Goal: Task Accomplishment & Management: Use online tool/utility

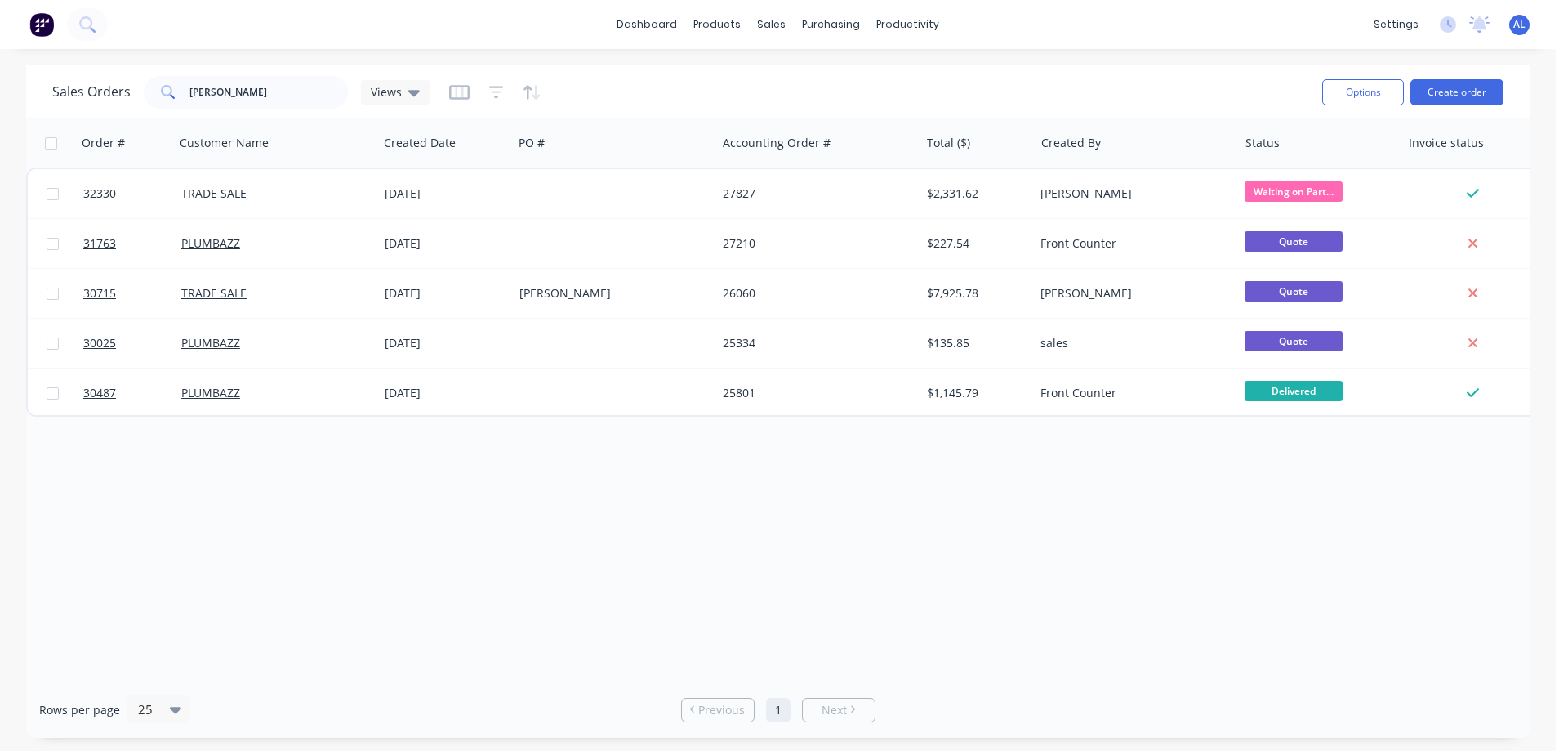
click at [44, 31] on img at bounding box center [42, 24] width 24 height 24
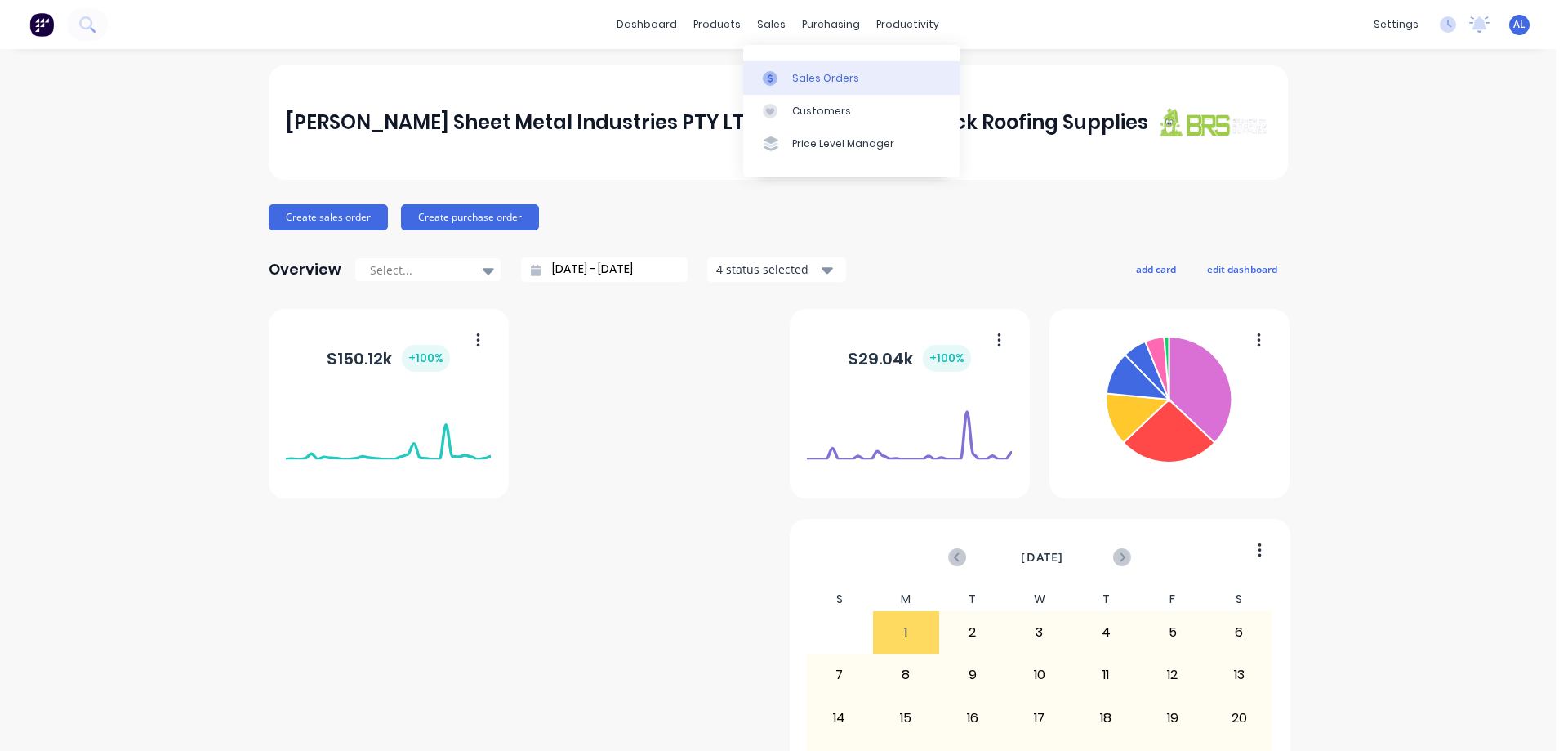
click at [810, 74] on div "Sales Orders" at bounding box center [825, 78] width 67 height 15
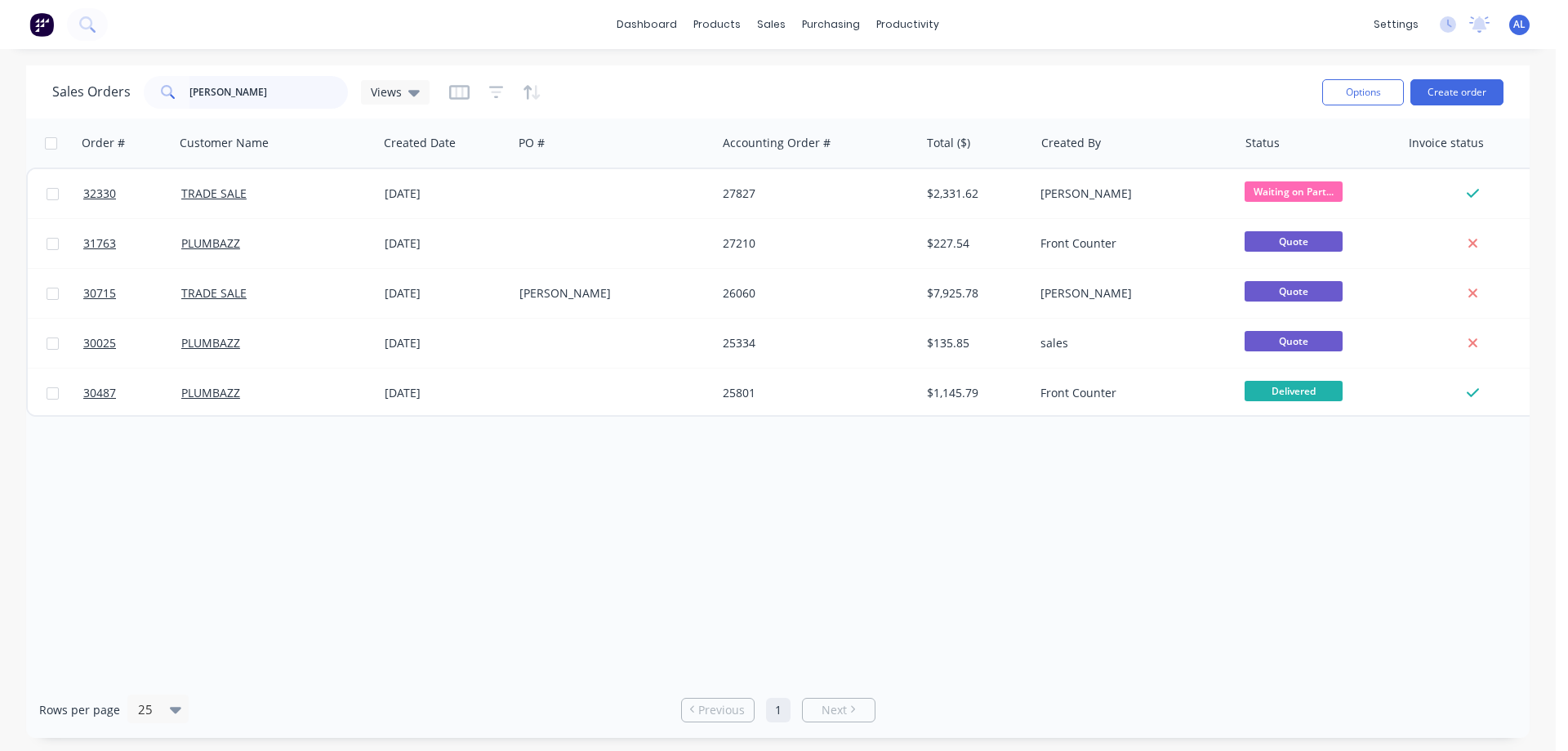
click at [245, 78] on input "[PERSON_NAME]" at bounding box center [269, 92] width 159 height 32
type input "a"
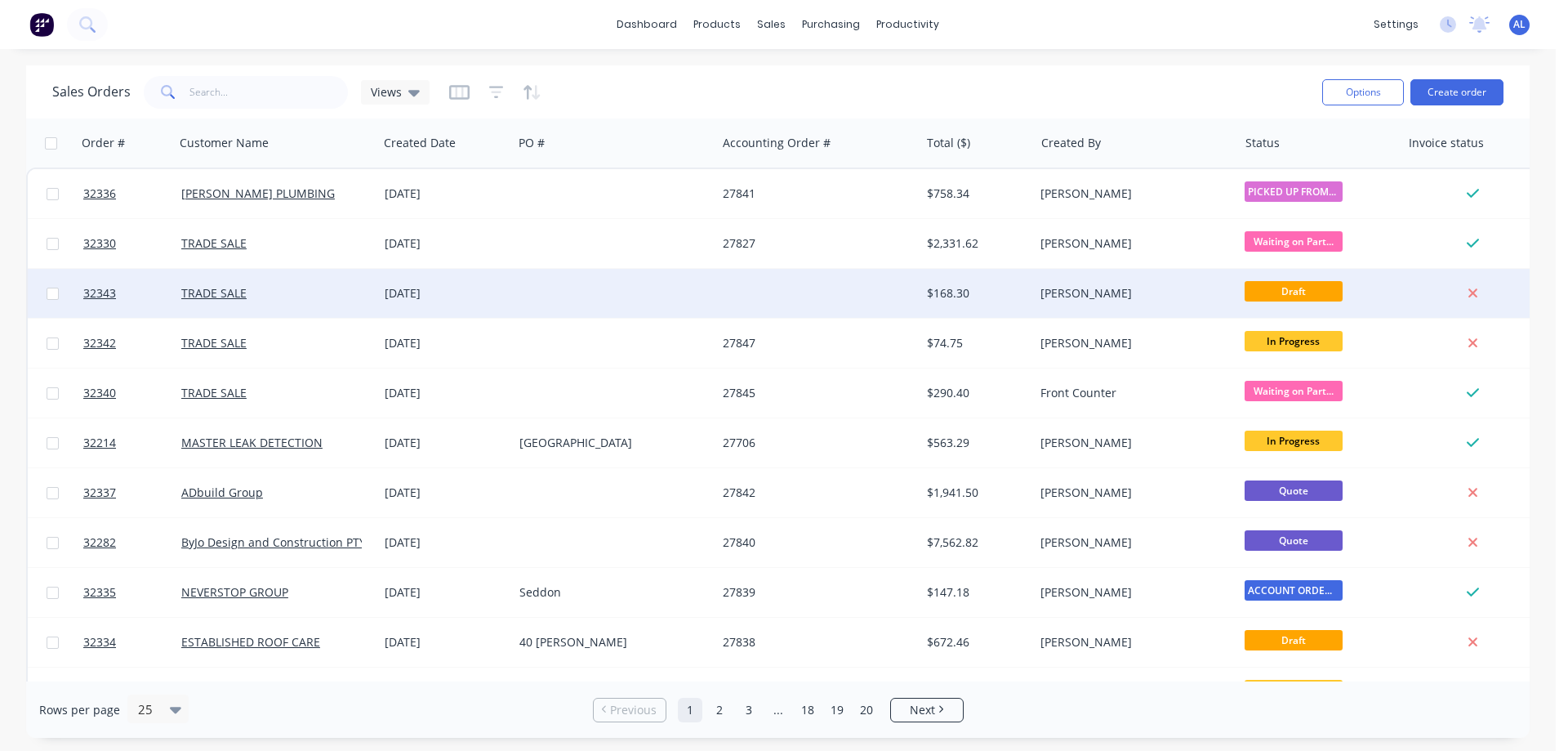
click at [801, 289] on div at bounding box center [817, 293] width 204 height 49
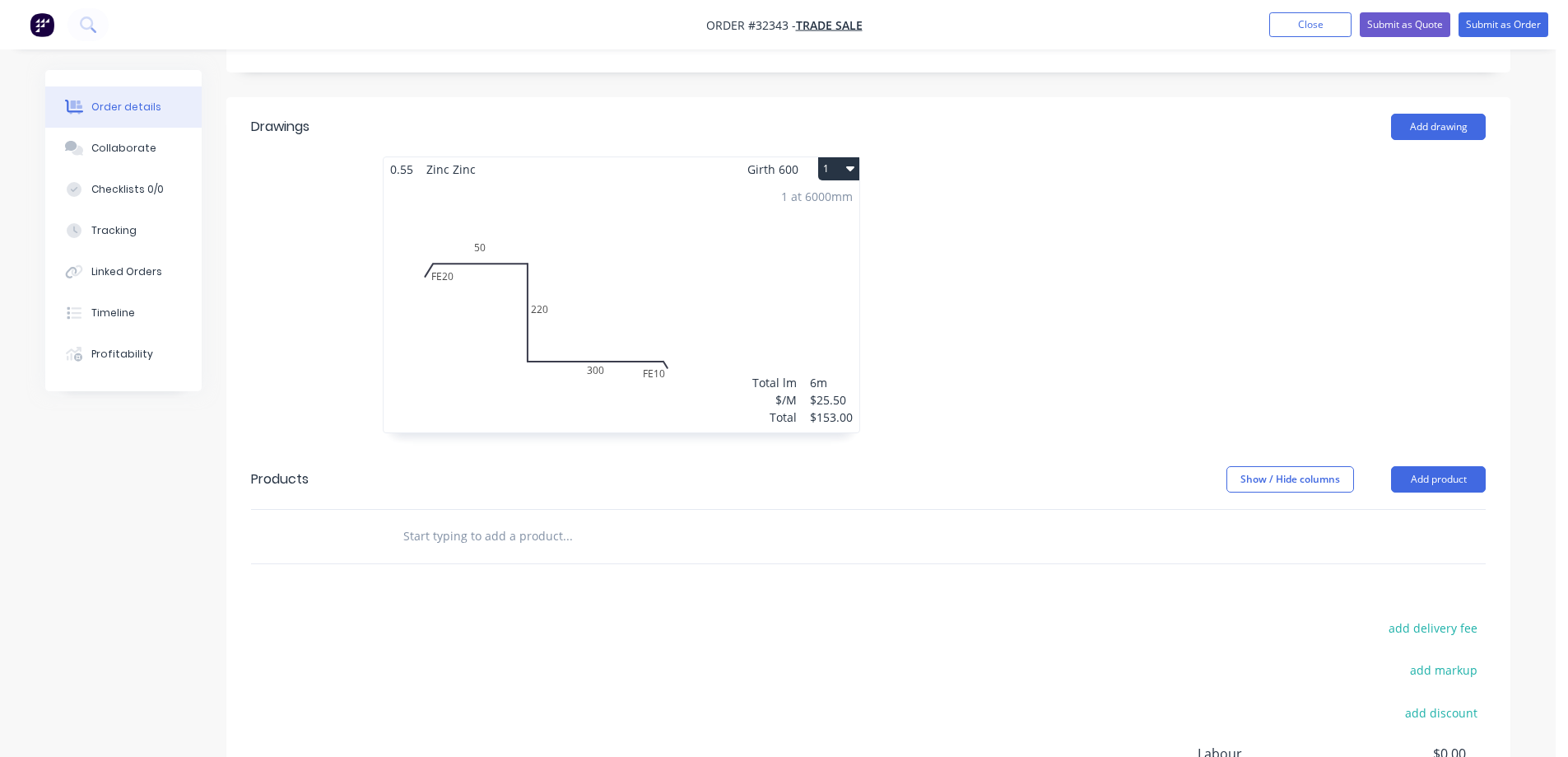
scroll to position [165, 0]
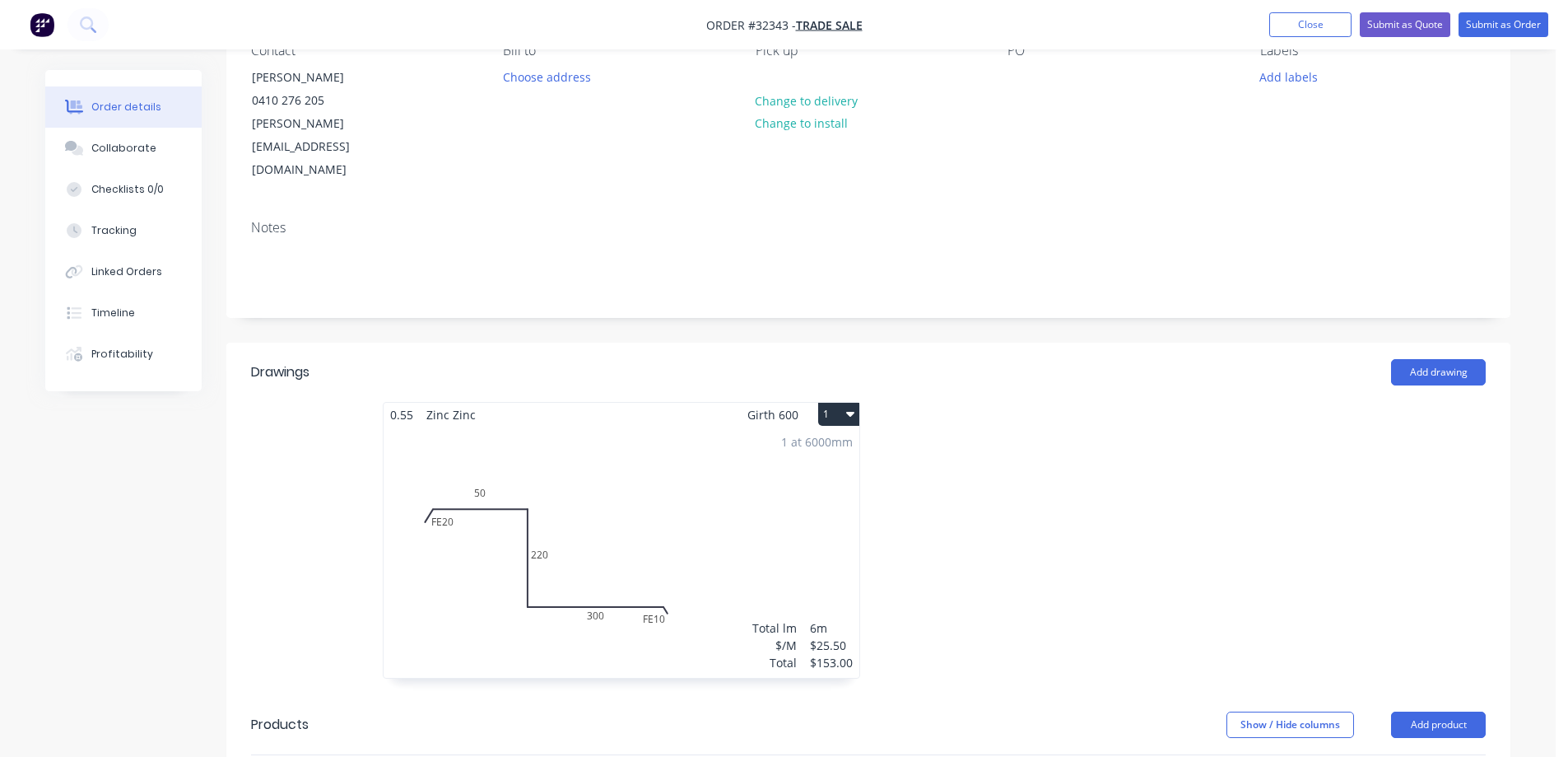
click at [847, 407] on icon "button" at bounding box center [849, 413] width 8 height 13
click at [819, 508] on div "Delete" at bounding box center [781, 519] width 127 height 24
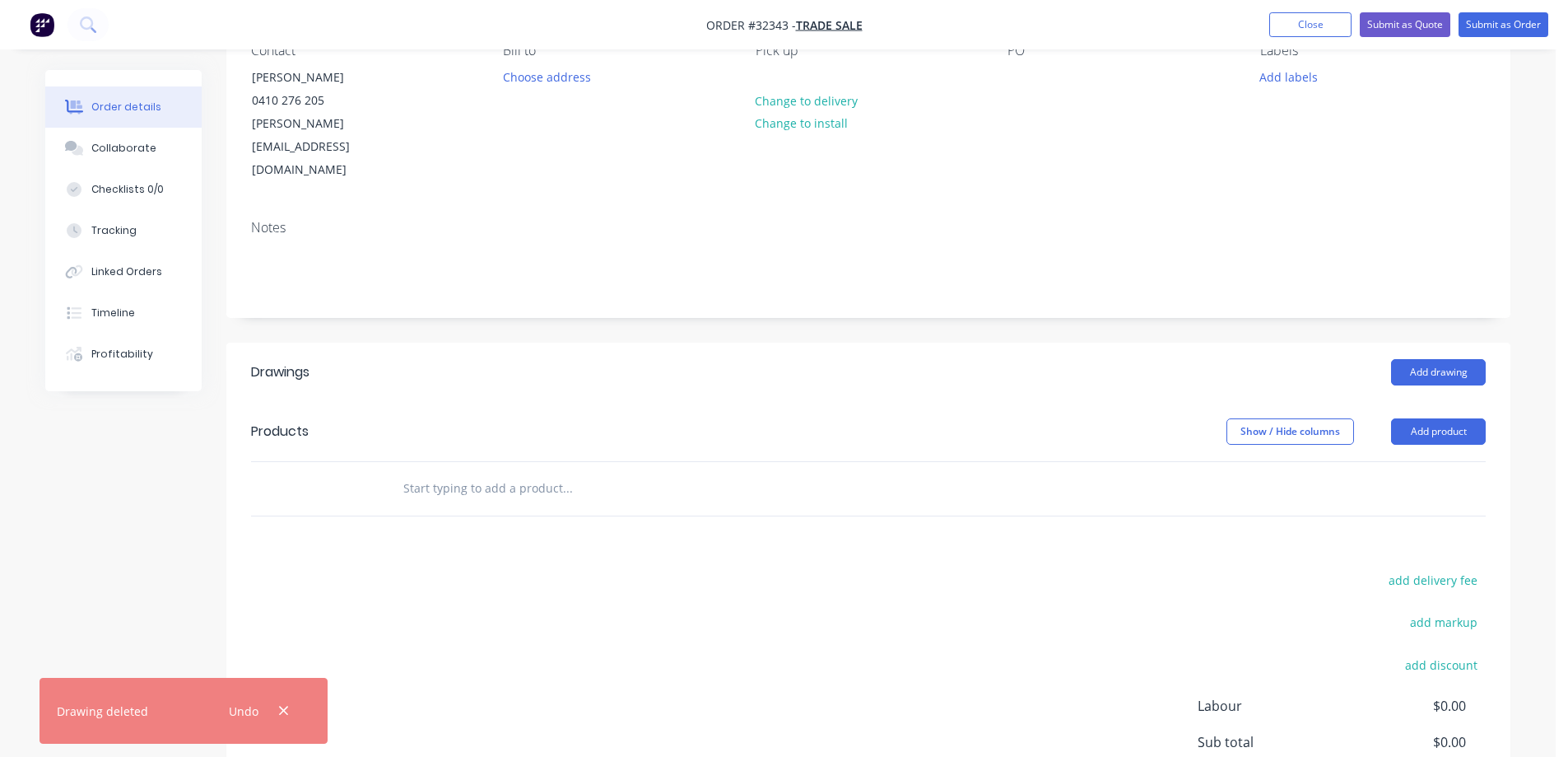
click at [518, 471] on input "text" at bounding box center [567, 487] width 329 height 33
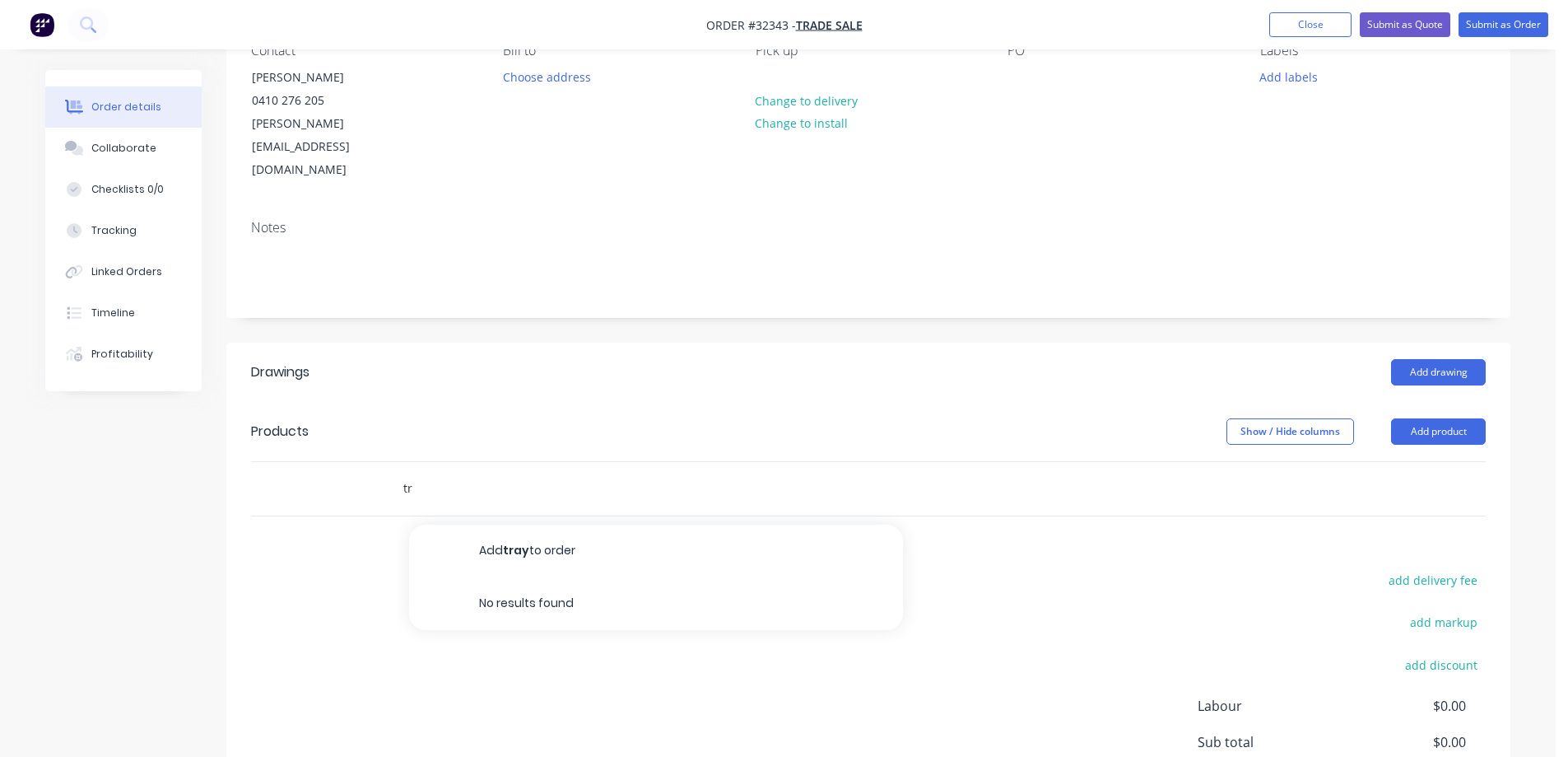
type input "t"
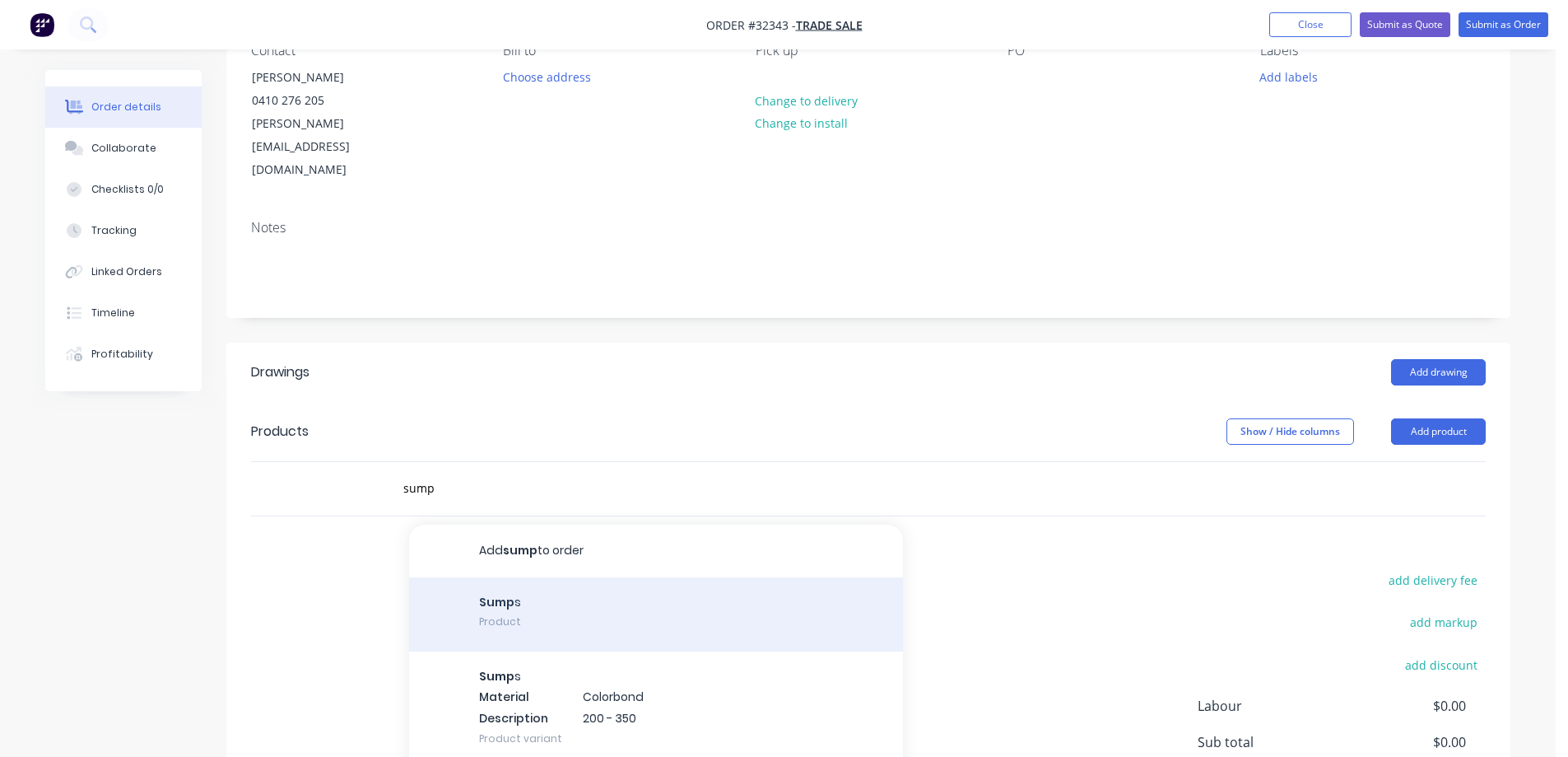
click at [678, 570] on div "Add sump to order Sump s Product Sump s Material Colorbond Description 200 - 35…" at bounding box center [655, 677] width 494 height 305
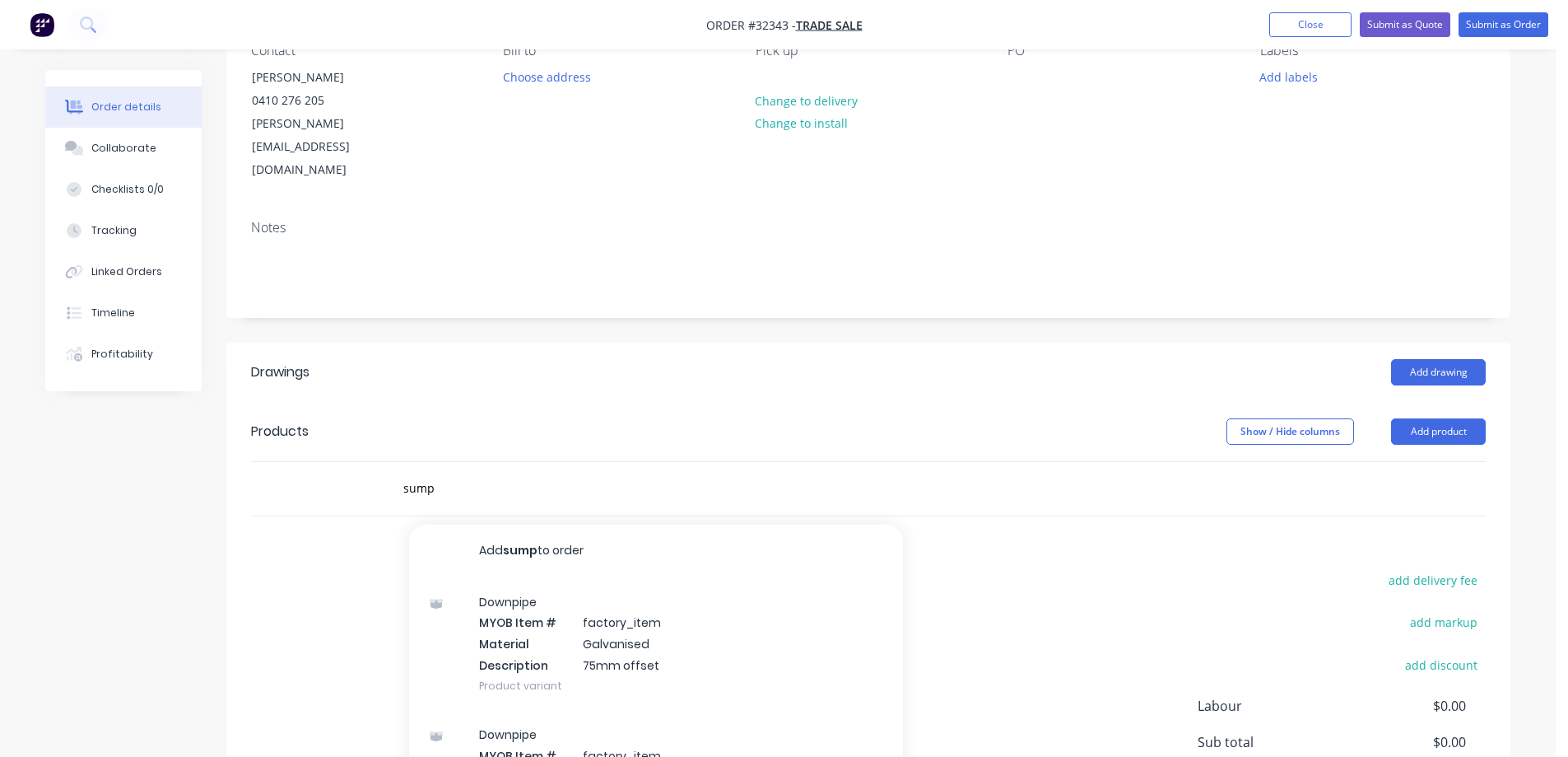
click at [1158, 569] on div "add delivery fee add markup add discount Labour $0.00 Sub total $0.00 Margin $0…" at bounding box center [868, 728] width 1234 height 318
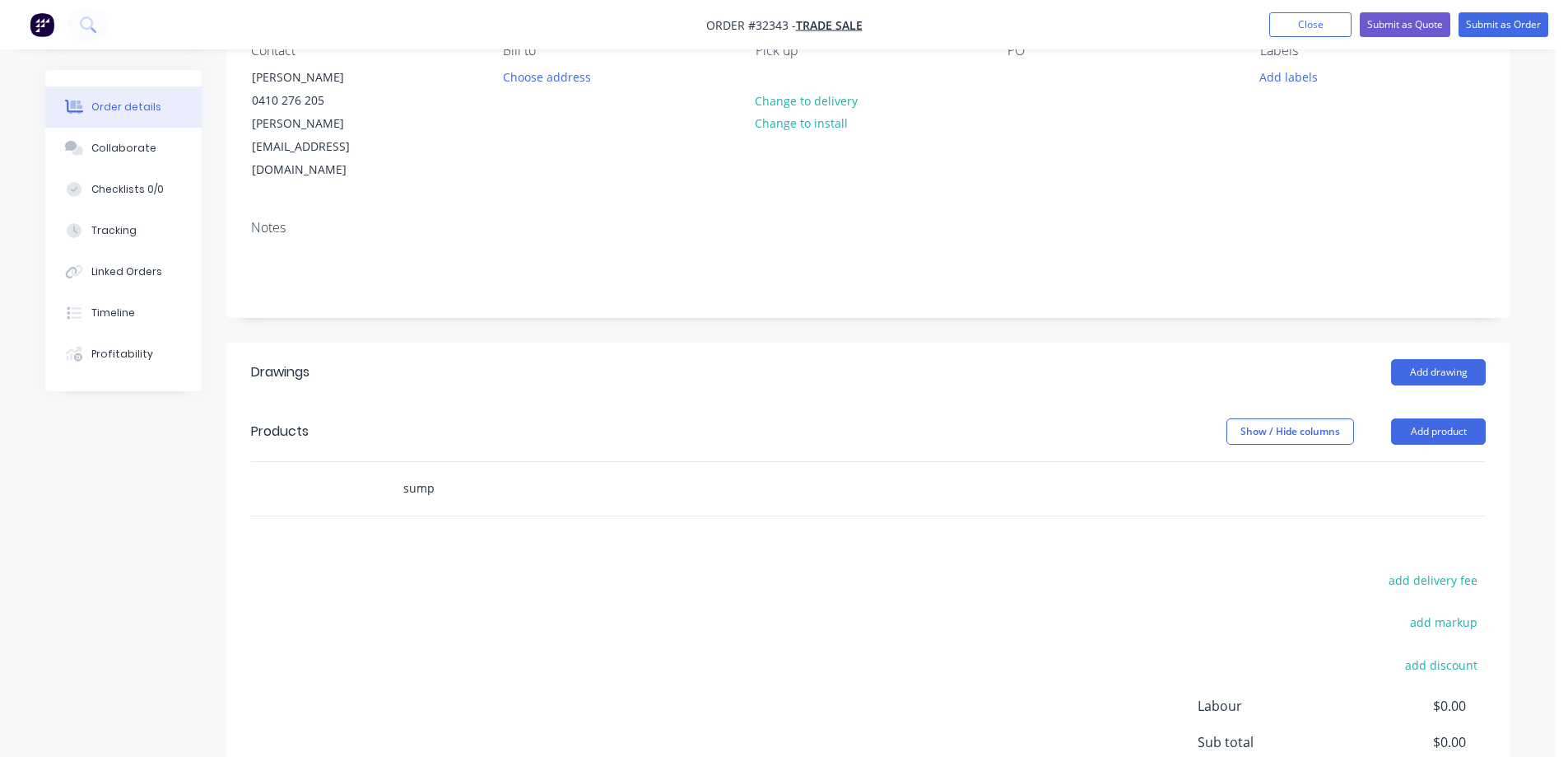
click at [539, 471] on input "sump" at bounding box center [567, 487] width 329 height 33
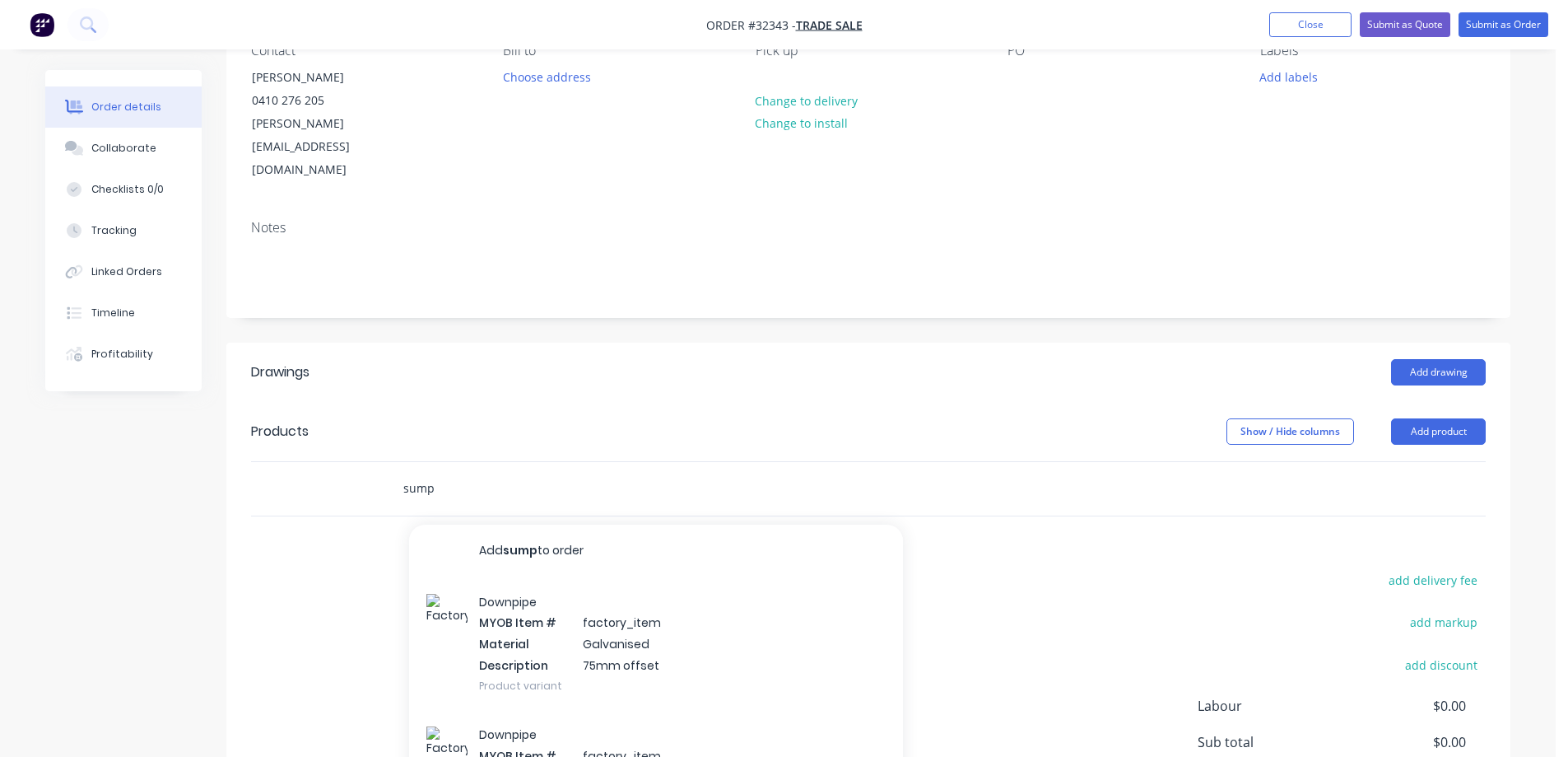
click at [450, 471] on input "sump" at bounding box center [567, 487] width 329 height 33
type input "s"
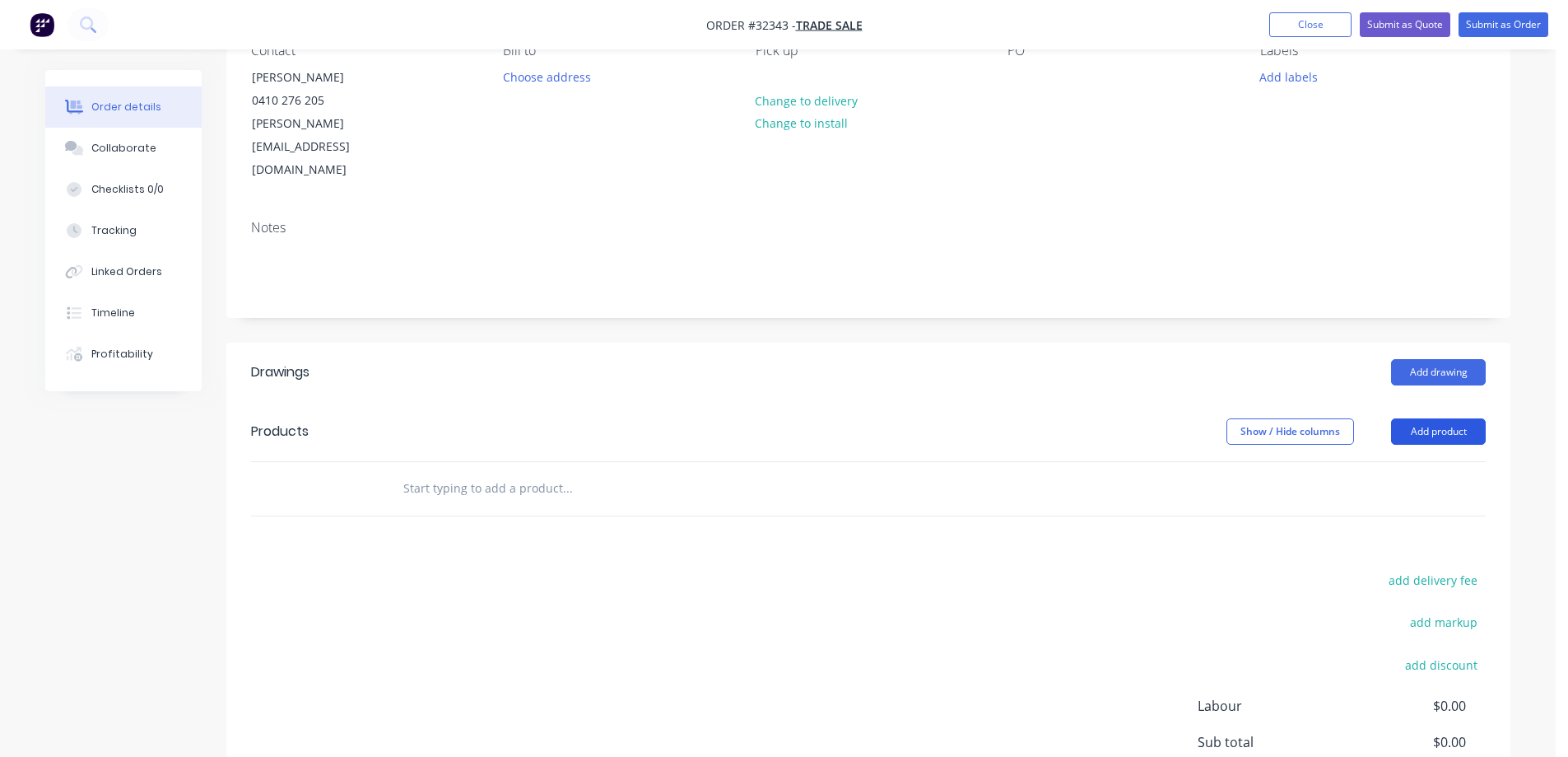
click at [1455, 419] on button "Add product" at bounding box center [1438, 432] width 94 height 26
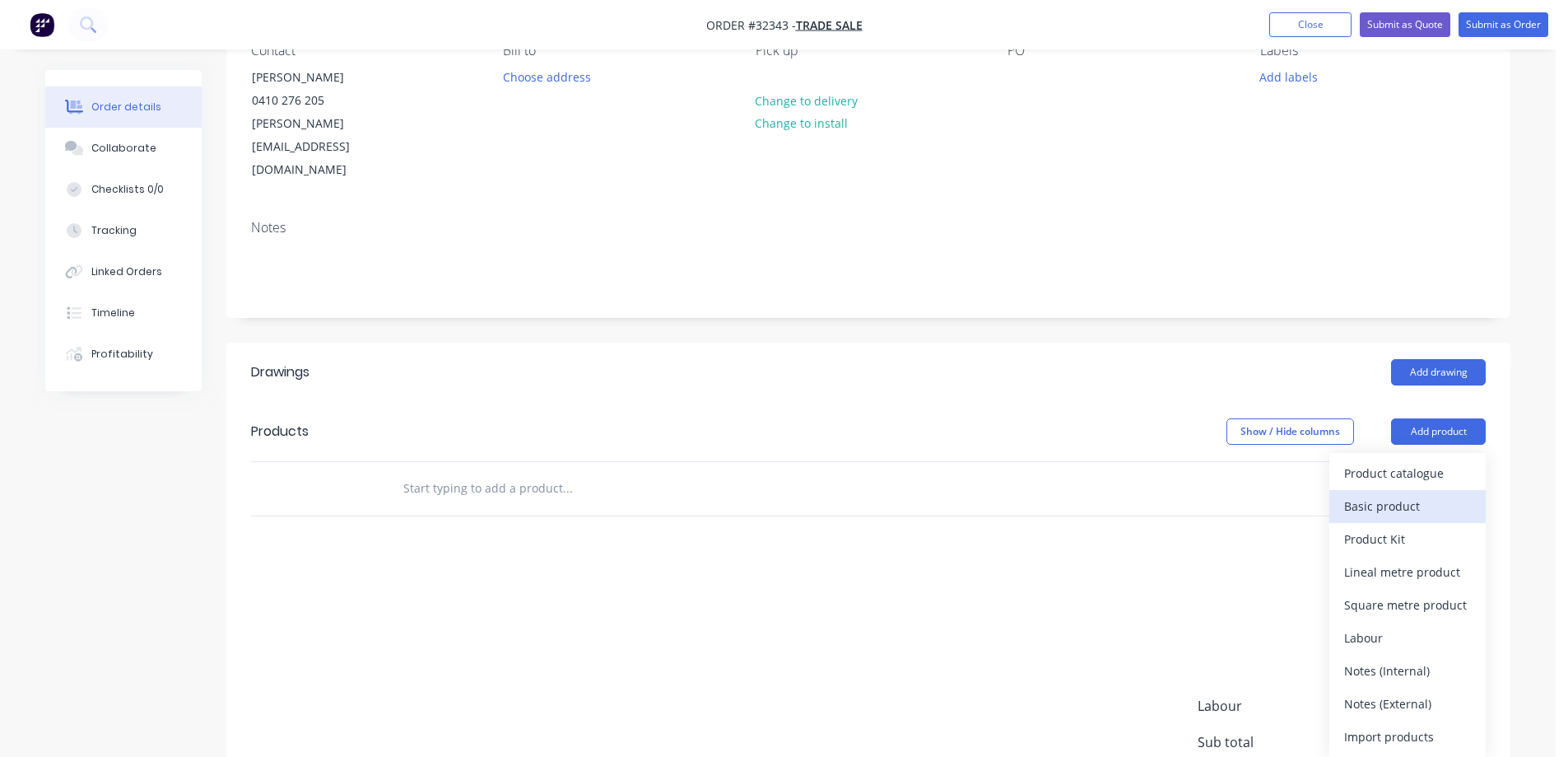
click at [1412, 494] on div "Basic product" at bounding box center [1408, 506] width 127 height 24
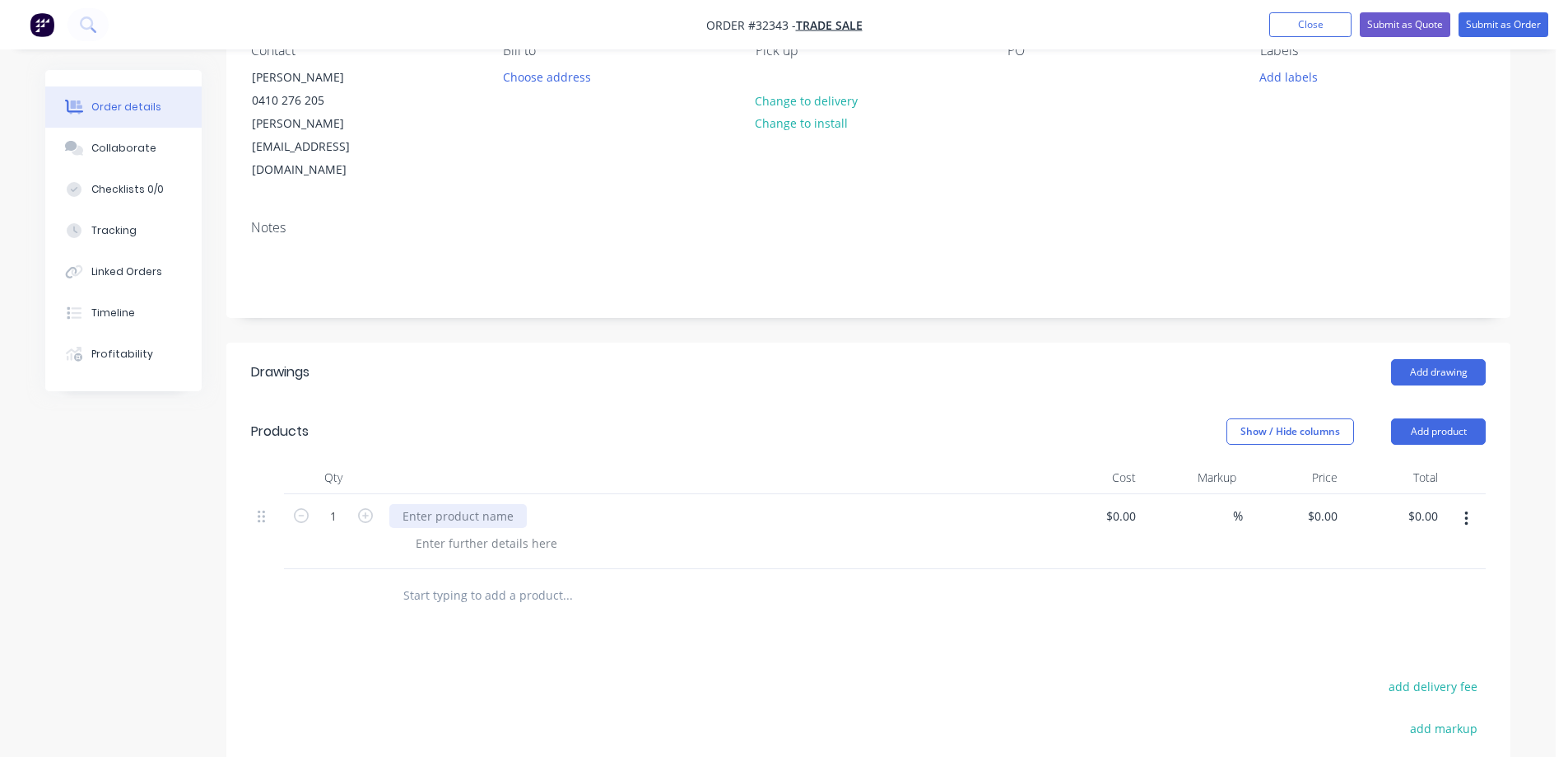
click at [470, 504] on div at bounding box center [458, 516] width 137 height 24
click at [503, 531] on div at bounding box center [486, 543] width 168 height 24
click at [470, 531] on div at bounding box center [486, 543] width 168 height 24
click at [1129, 504] on input at bounding box center [1123, 516] width 38 height 24
type input "$60.00"
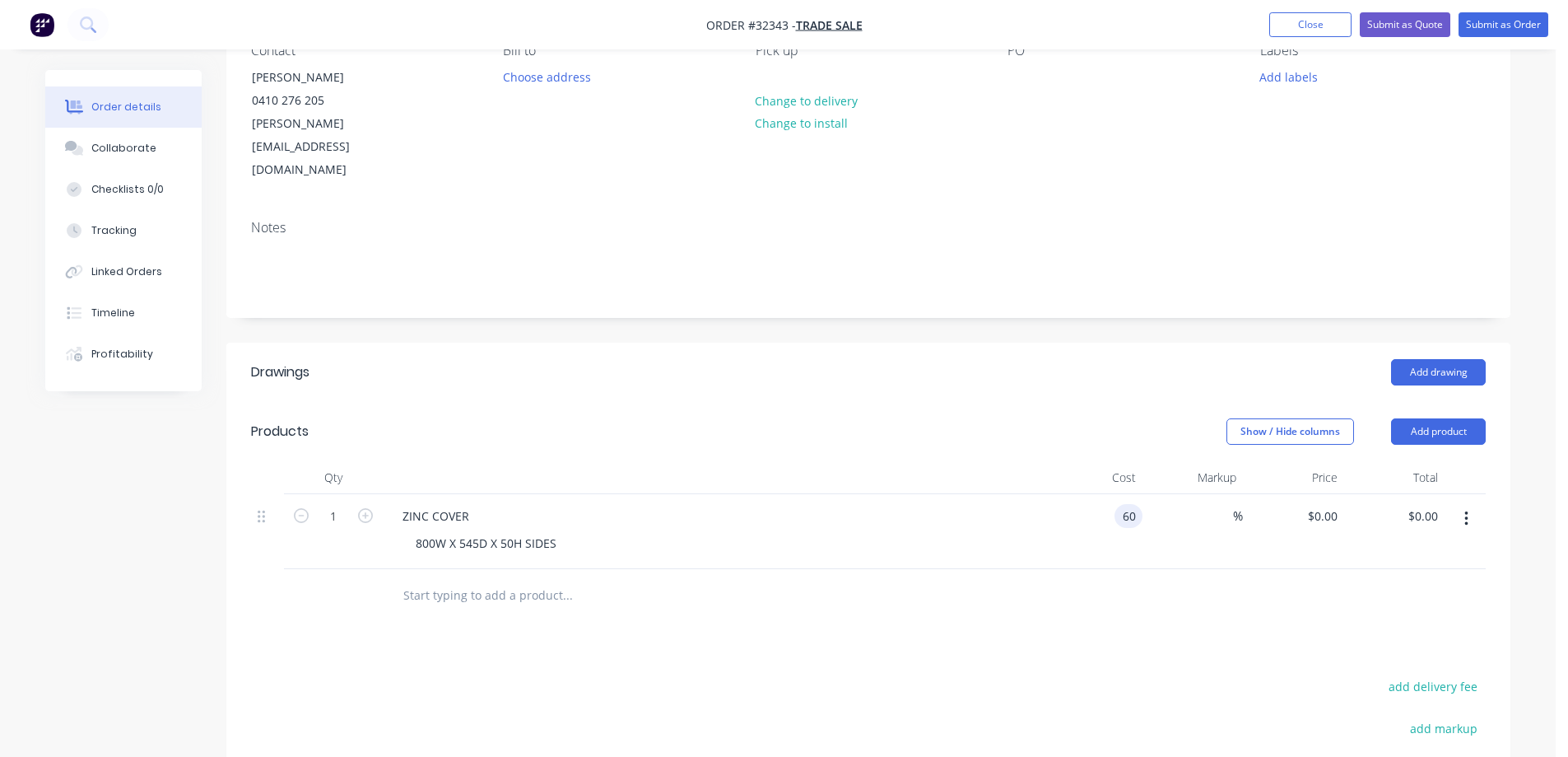
type input "$60.00"
click at [1077, 576] on div "Drawings Add drawing Products Show / Hide columns Add product Qty Cost Markup P…" at bounding box center [868, 680] width 1283 height 675
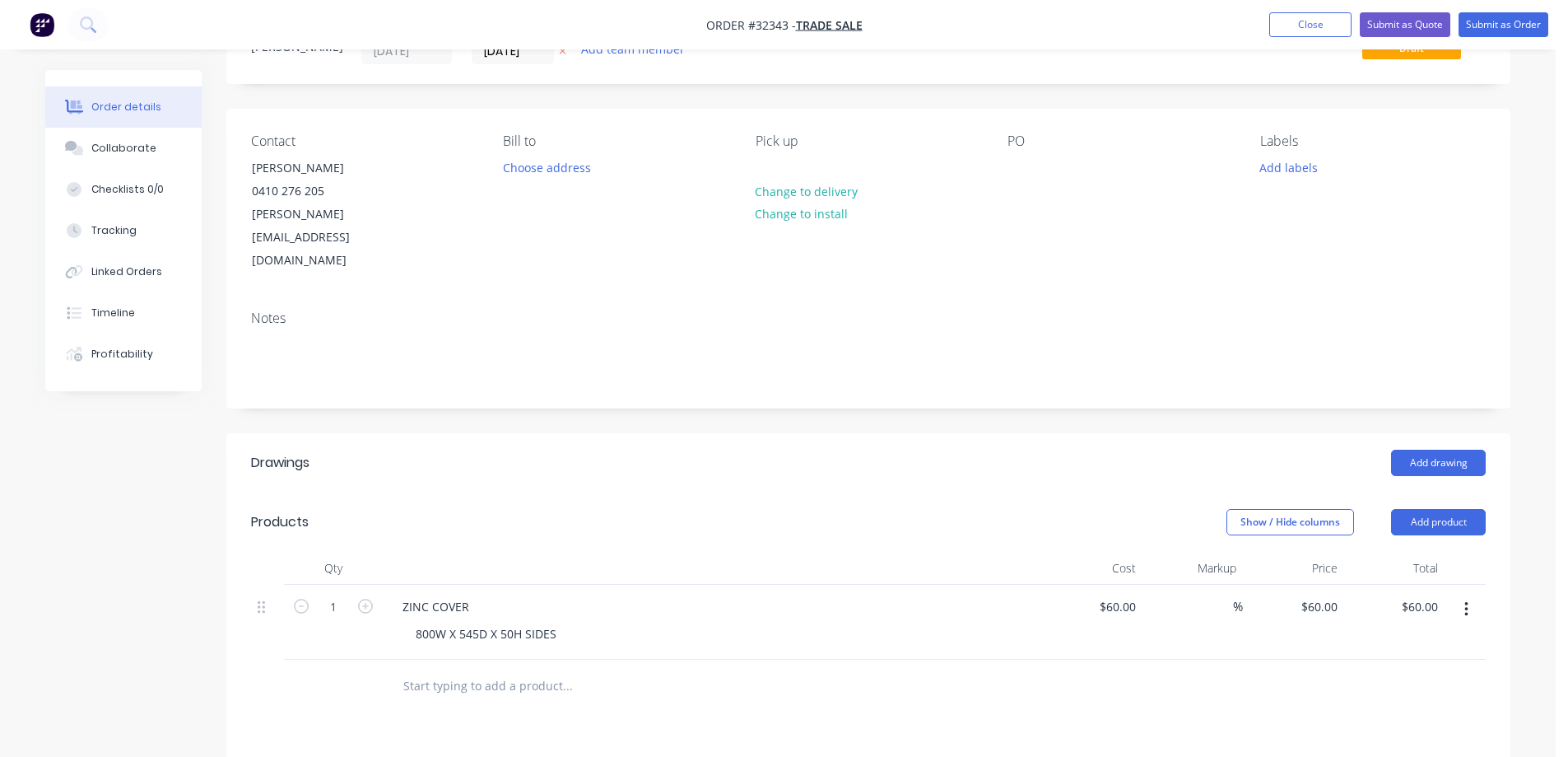
scroll to position [0, 0]
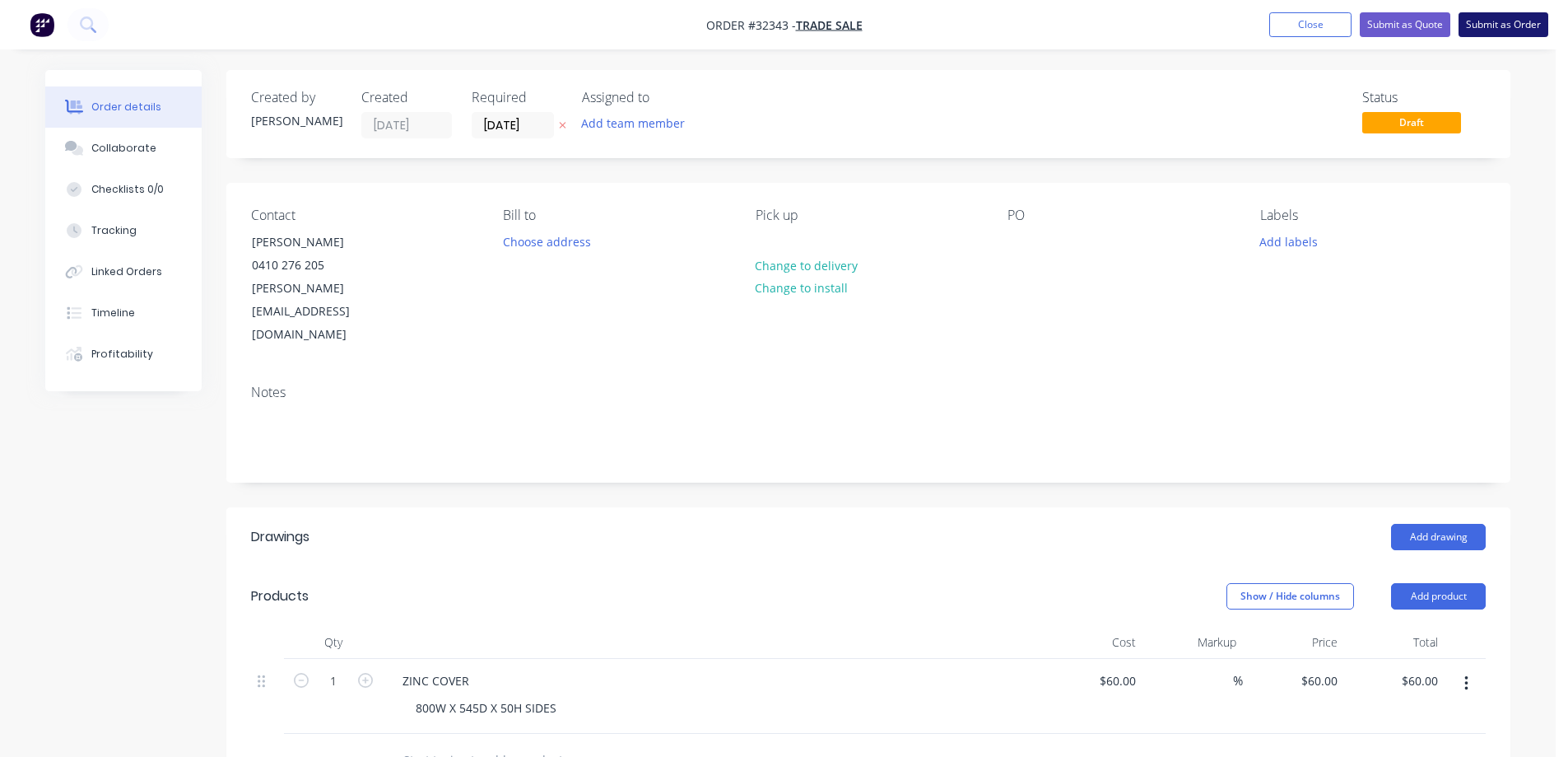
click at [1488, 27] on button "Submit as Order" at bounding box center [1503, 25] width 90 height 25
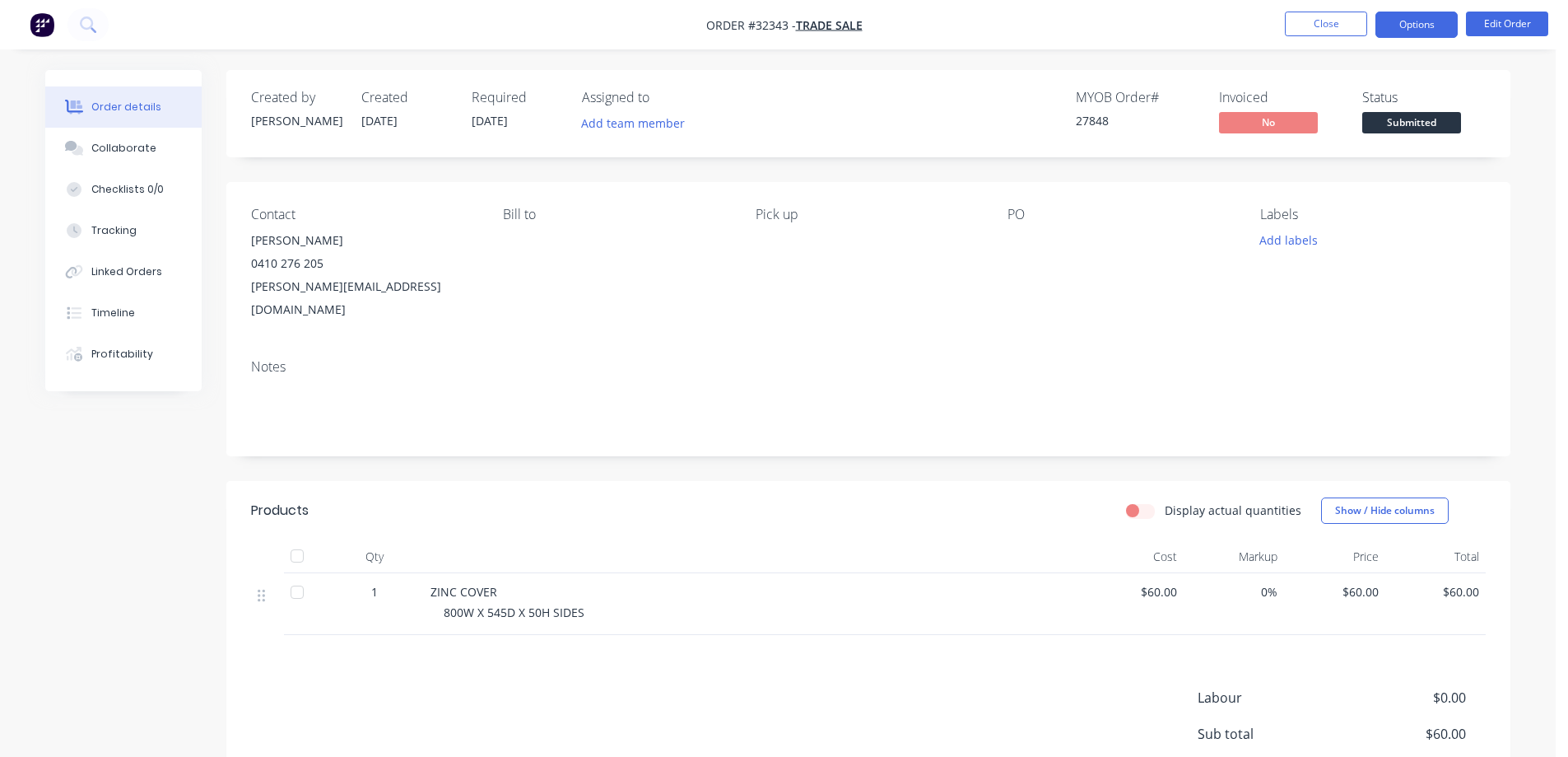
click at [1434, 30] on button "Options" at bounding box center [1416, 25] width 82 height 26
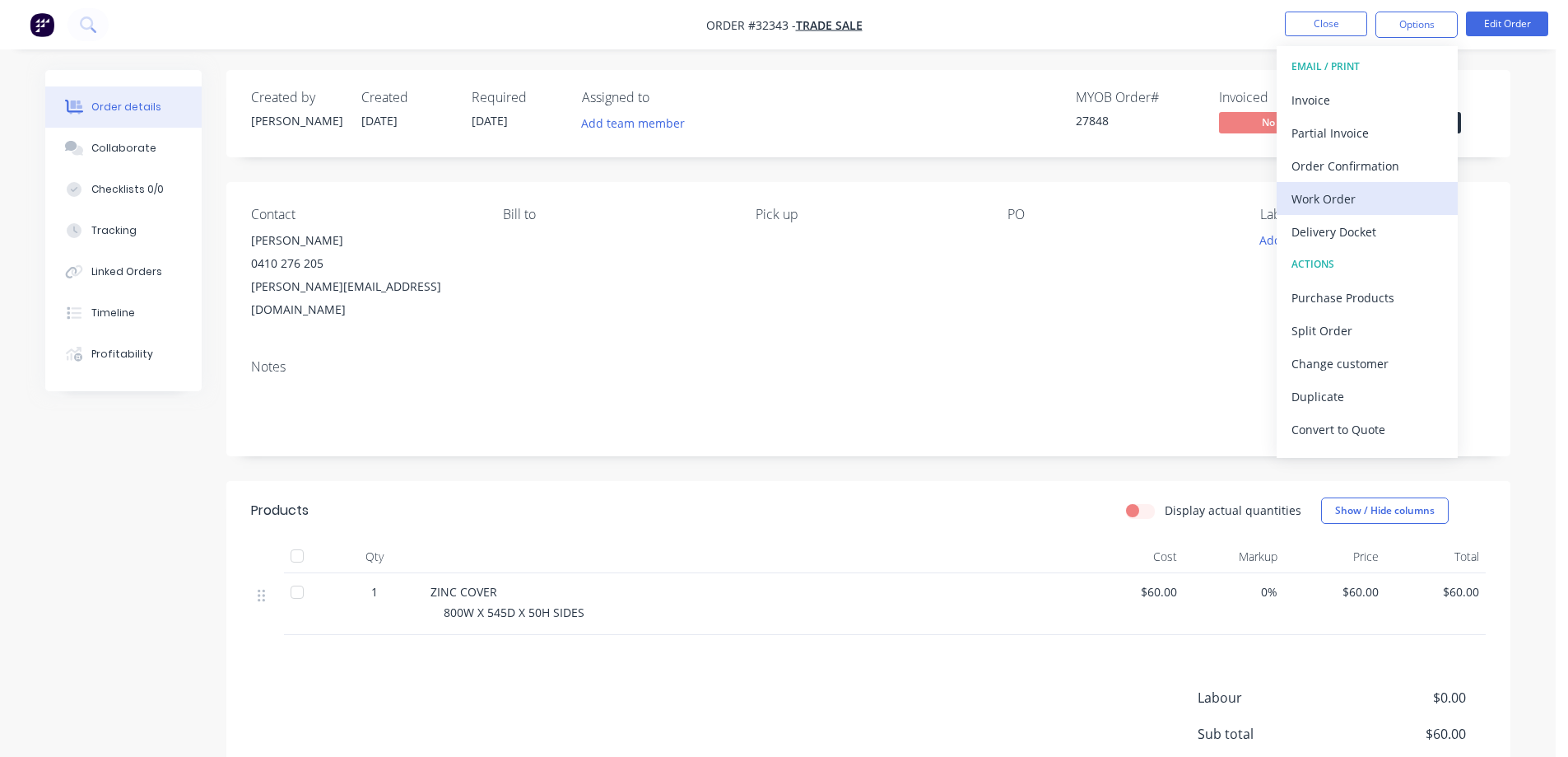
click at [1350, 199] on div "Work Order" at bounding box center [1367, 198] width 152 height 24
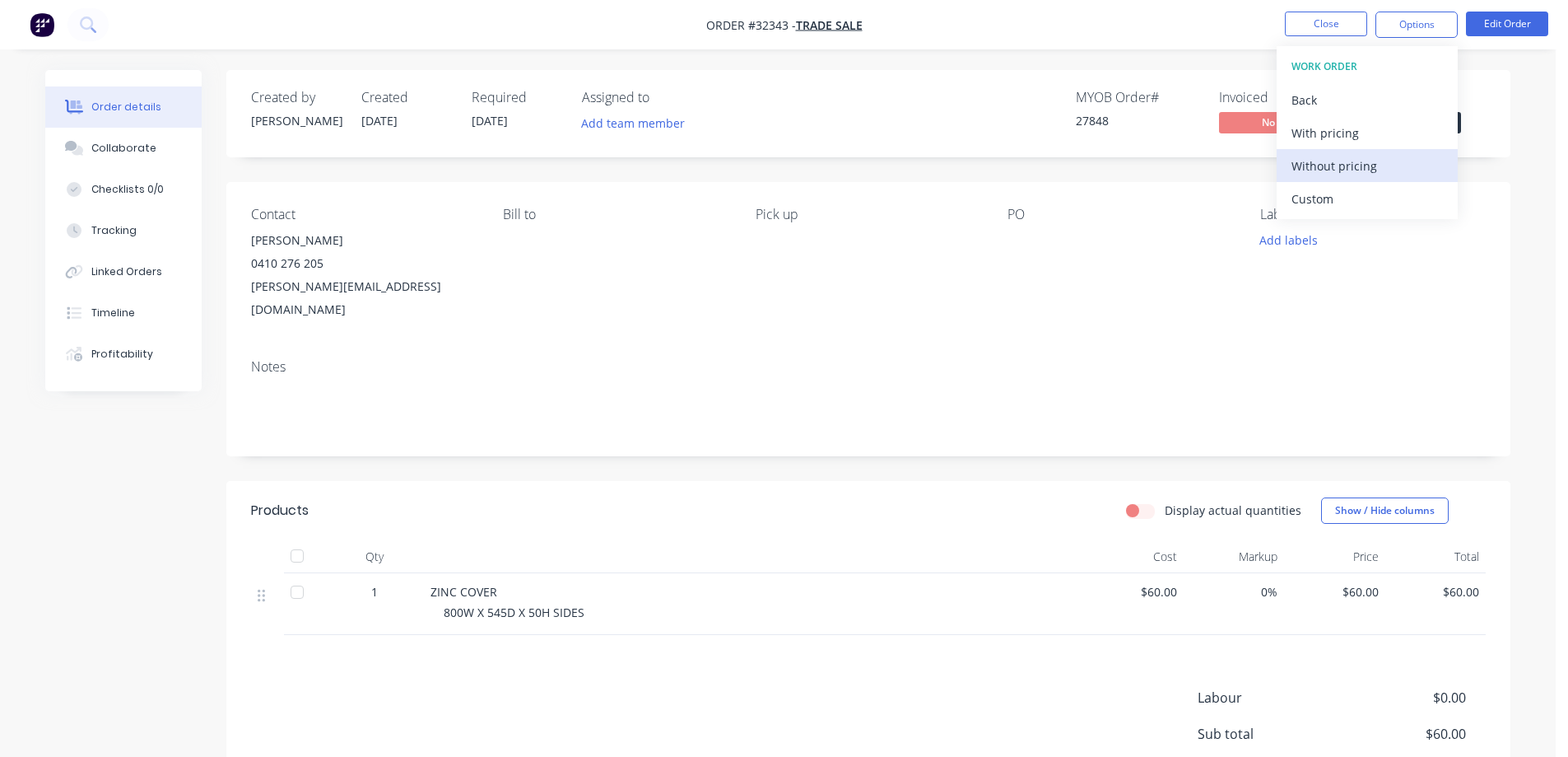
click at [1358, 169] on div "Without pricing" at bounding box center [1367, 166] width 152 height 24
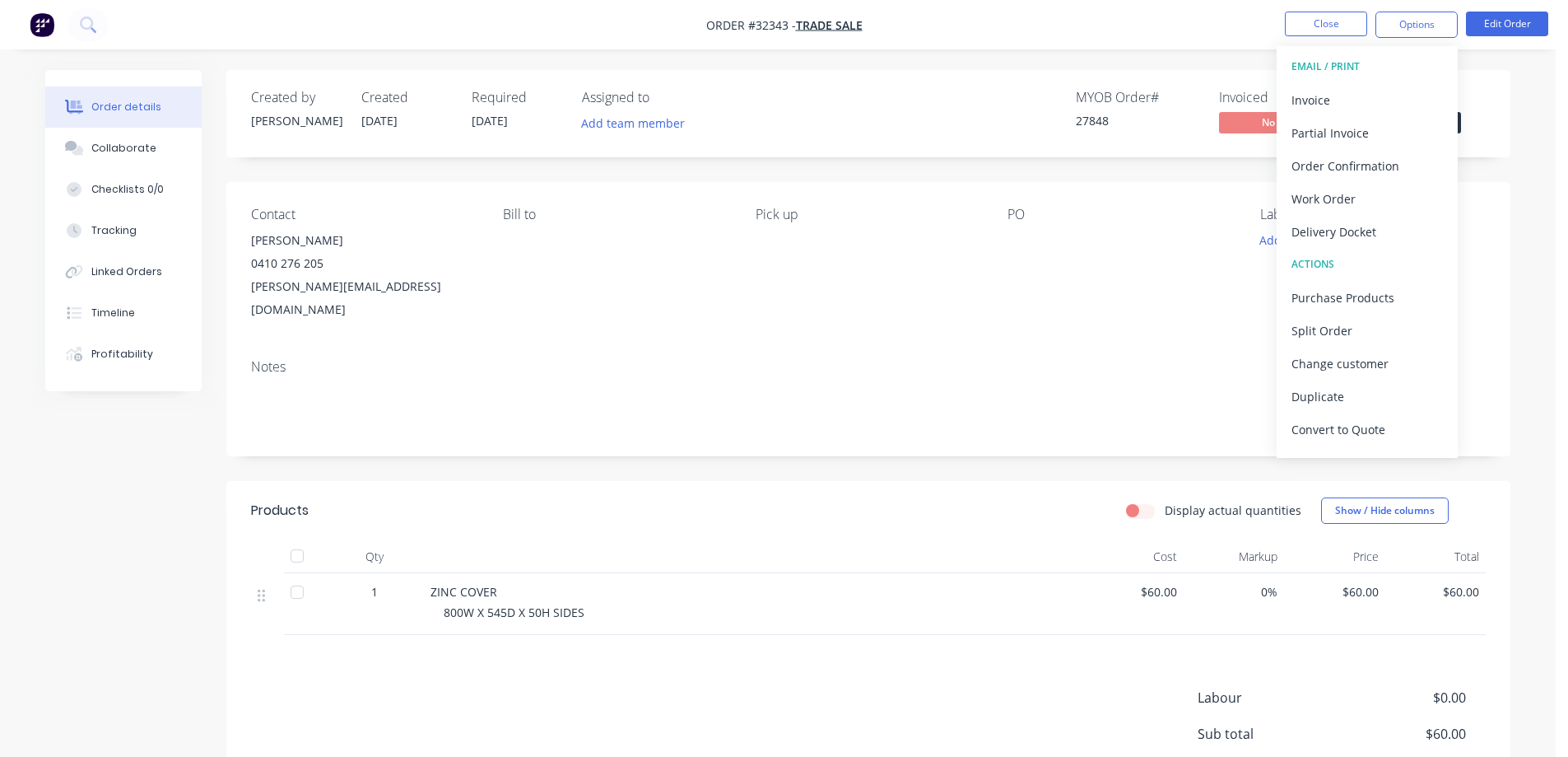
click at [1492, 106] on div "Created by [PERSON_NAME] Created [DATE] Required [DATE] Assigned to Add team me…" at bounding box center [868, 113] width 1283 height 87
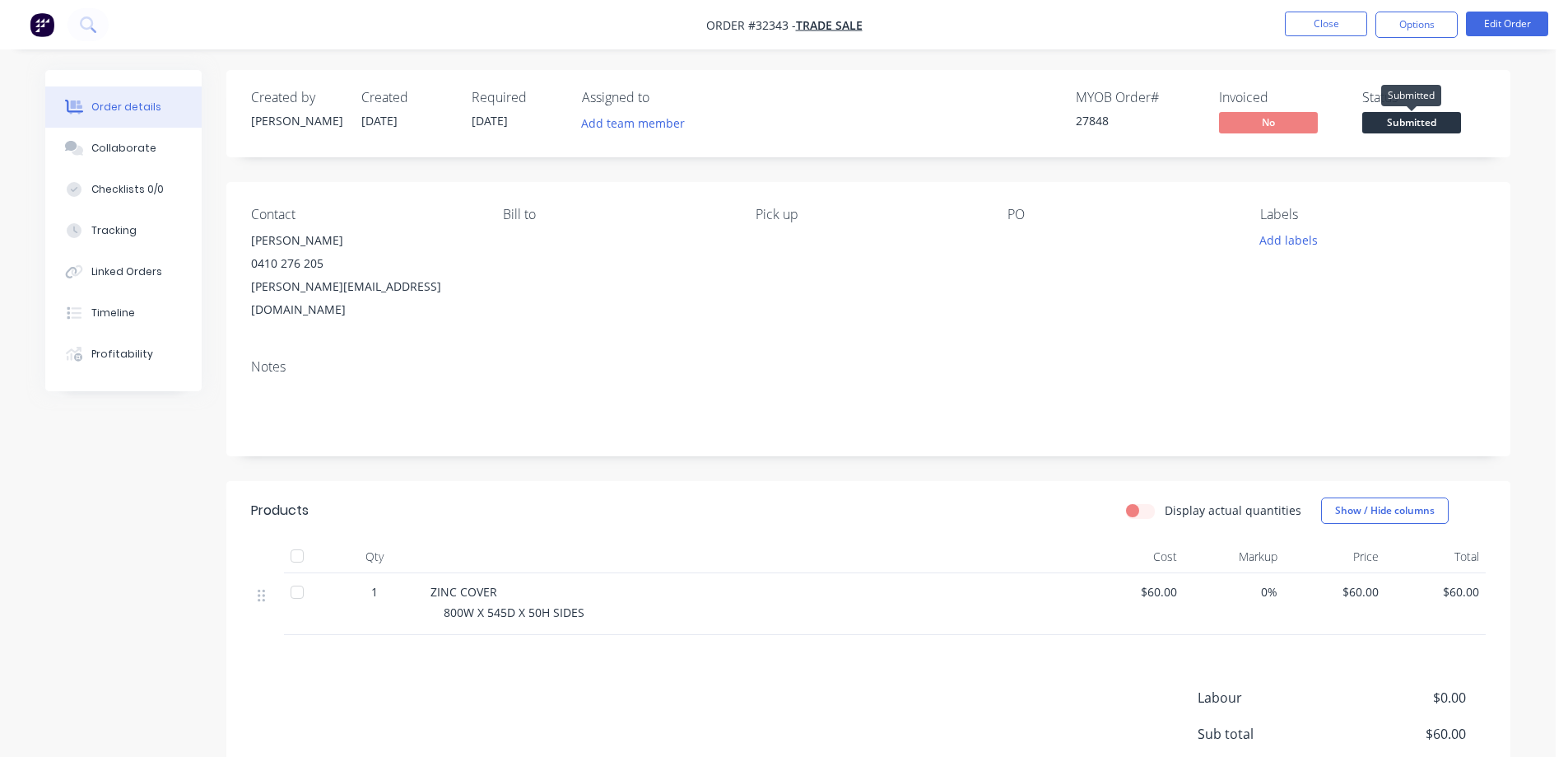
click at [1441, 130] on span "Submitted" at bounding box center [1411, 122] width 99 height 20
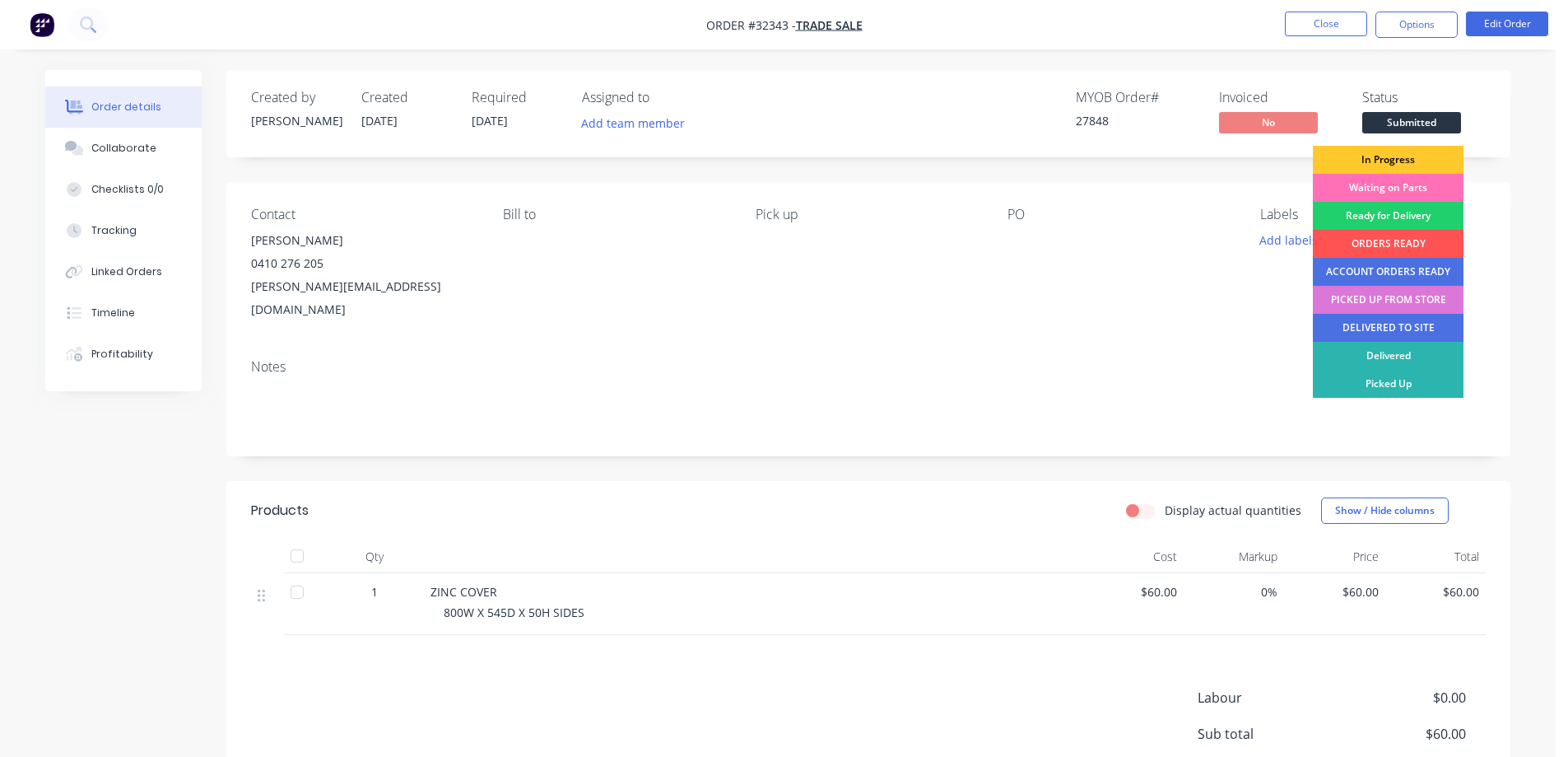
click at [1406, 157] on div "In Progress" at bounding box center [1387, 160] width 151 height 28
